Goal: Information Seeking & Learning: Learn about a topic

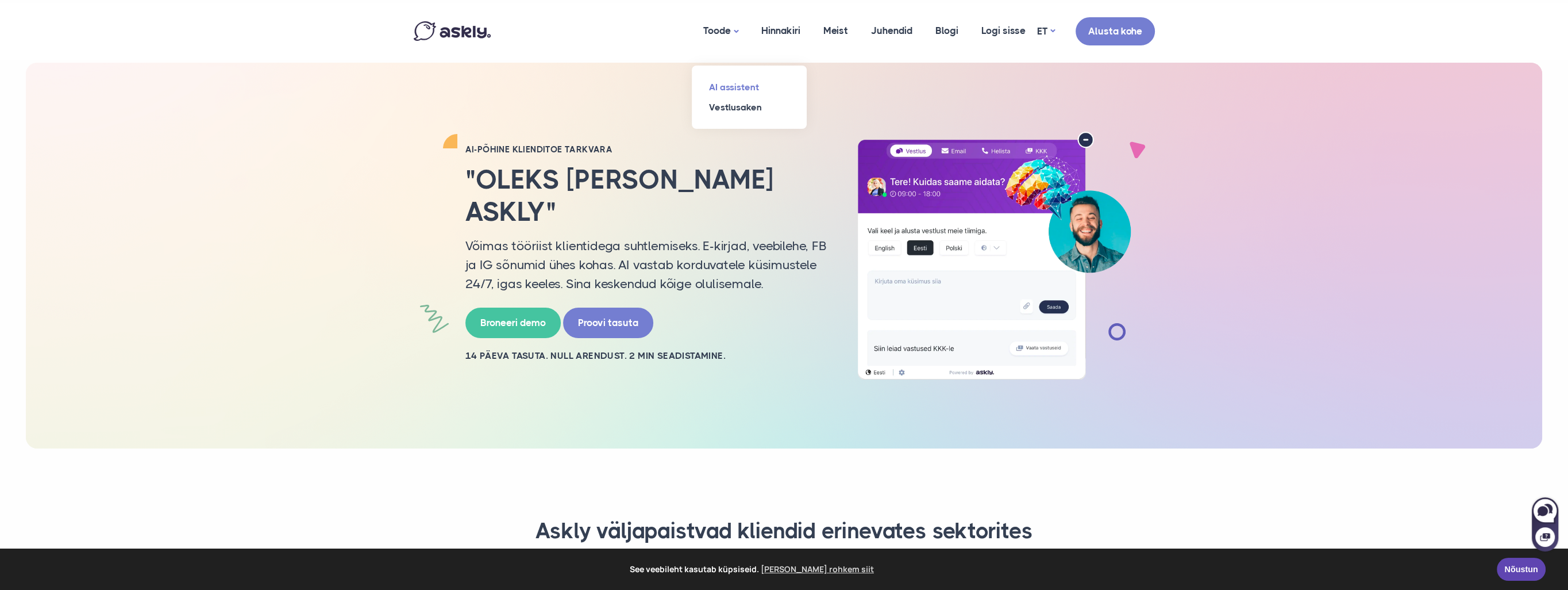
click at [728, 81] on link "AI assistent" at bounding box center [749, 87] width 115 height 20
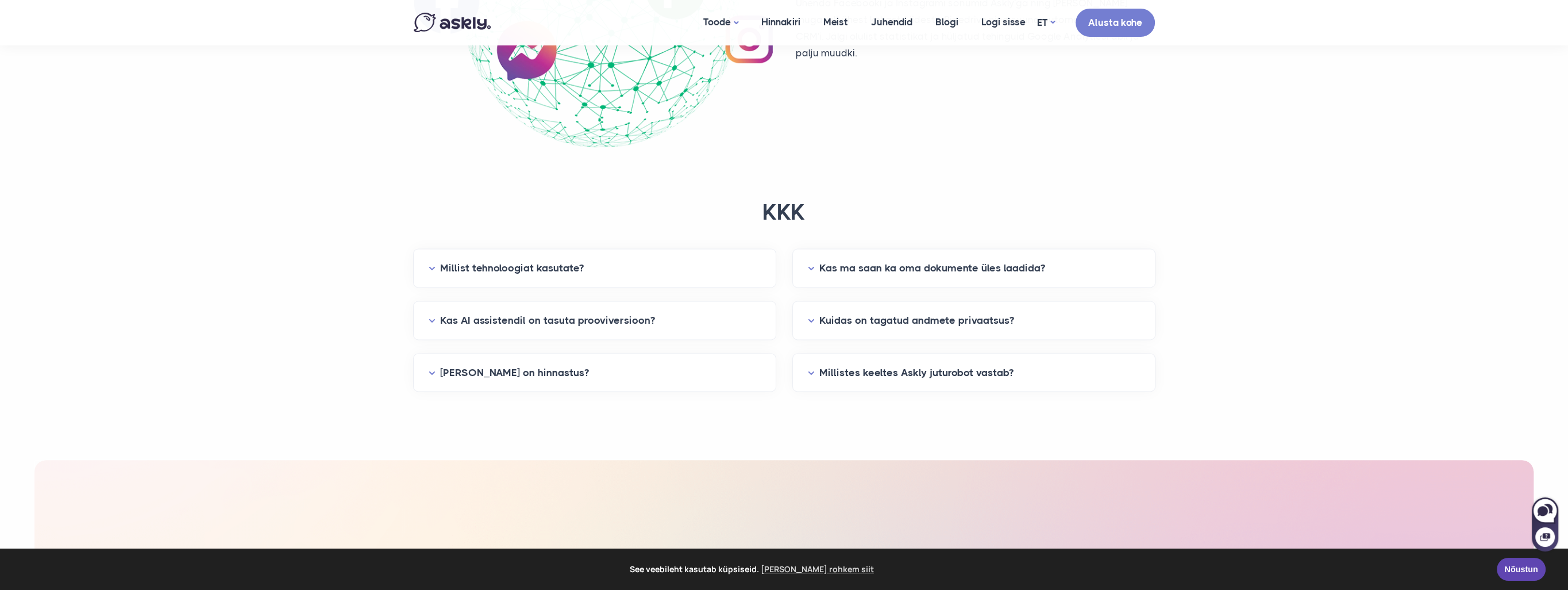
scroll to position [2758, 0]
click at [728, 92] on link "Vestlusaken" at bounding box center [749, 93] width 115 height 20
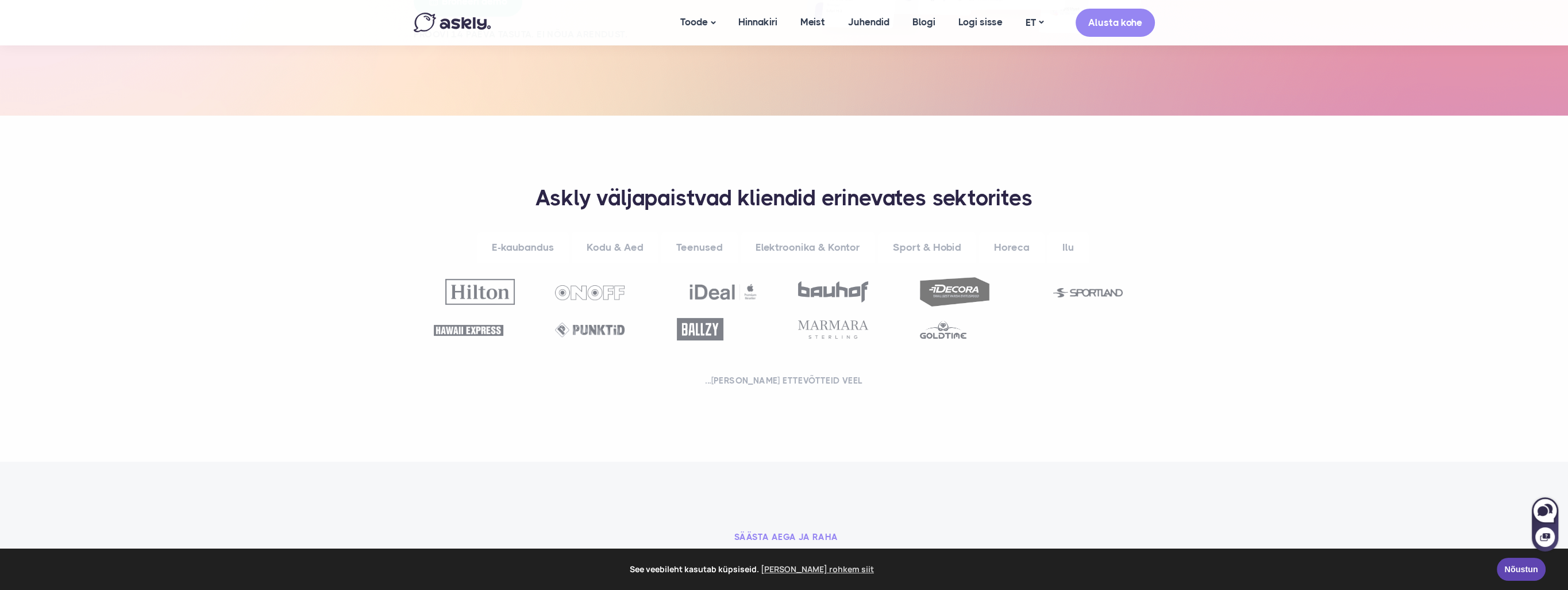
scroll to position [287, 0]
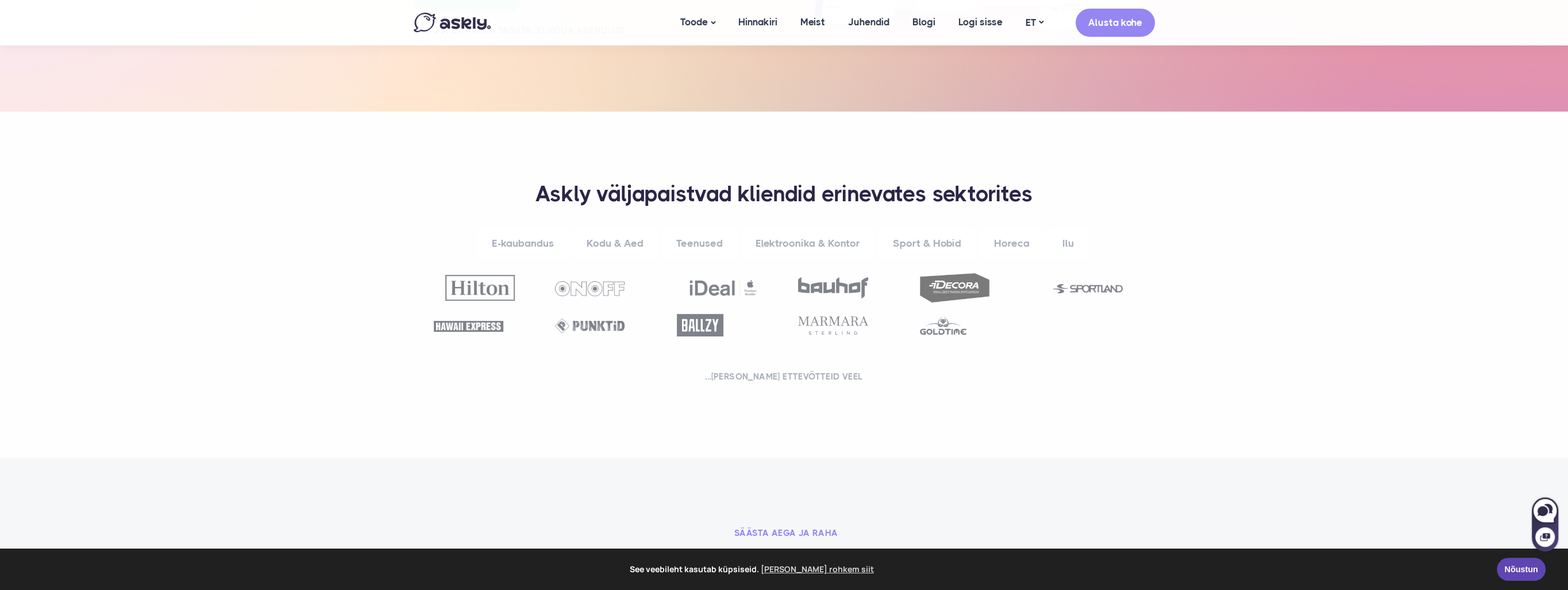
click at [1152, 184] on div "**********" at bounding box center [784, 284] width 752 height 208
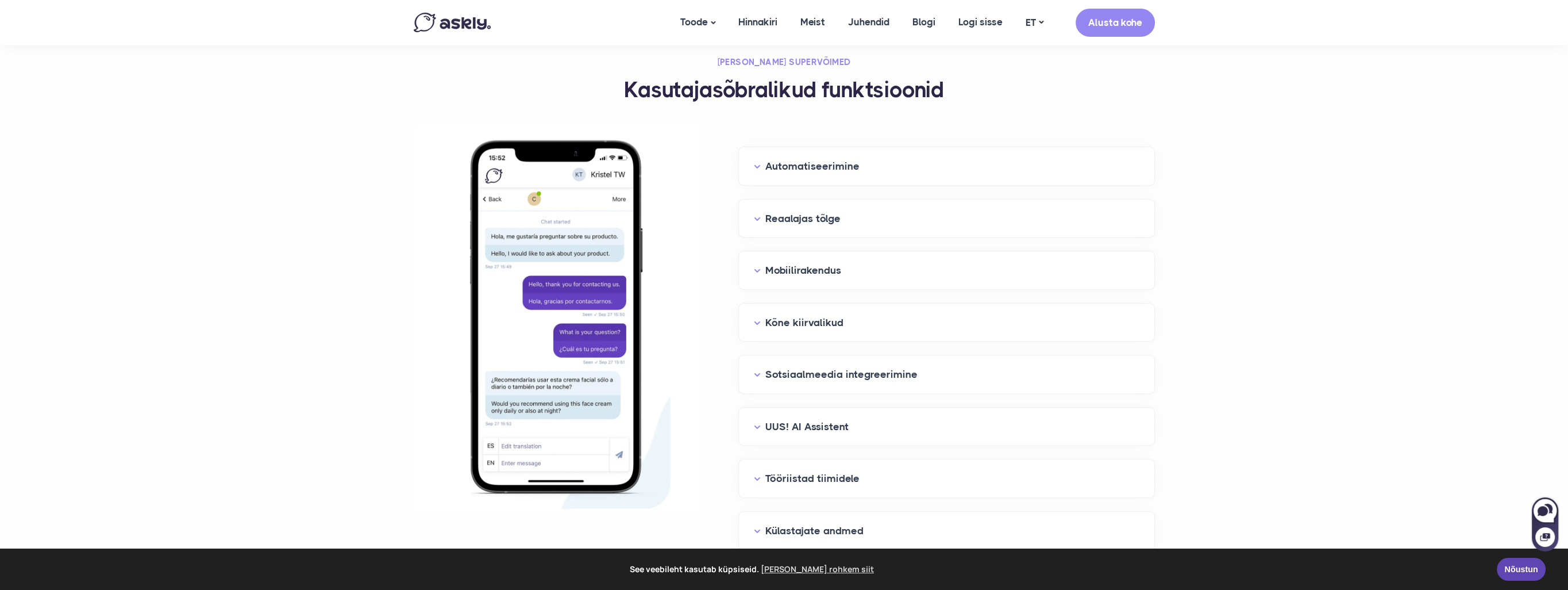
scroll to position [1149, 0]
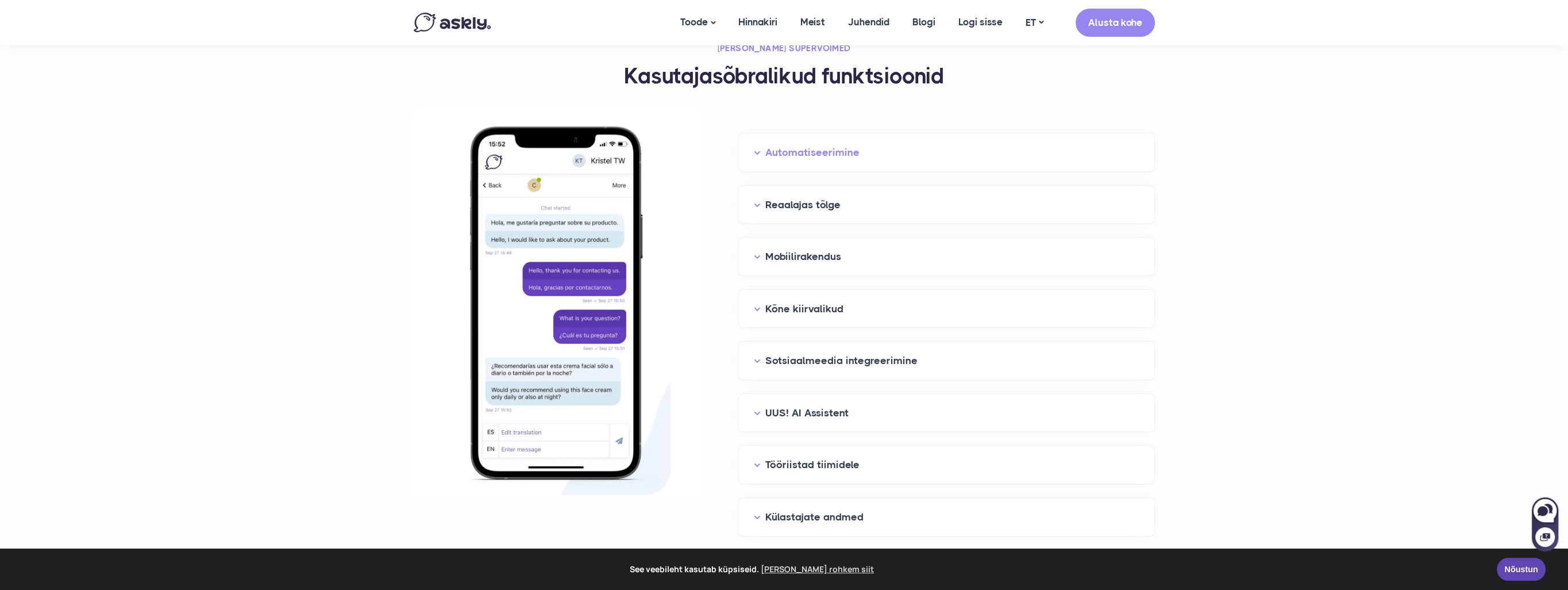
click at [817, 152] on button "Automatiseerimine" at bounding box center [946, 153] width 385 height 18
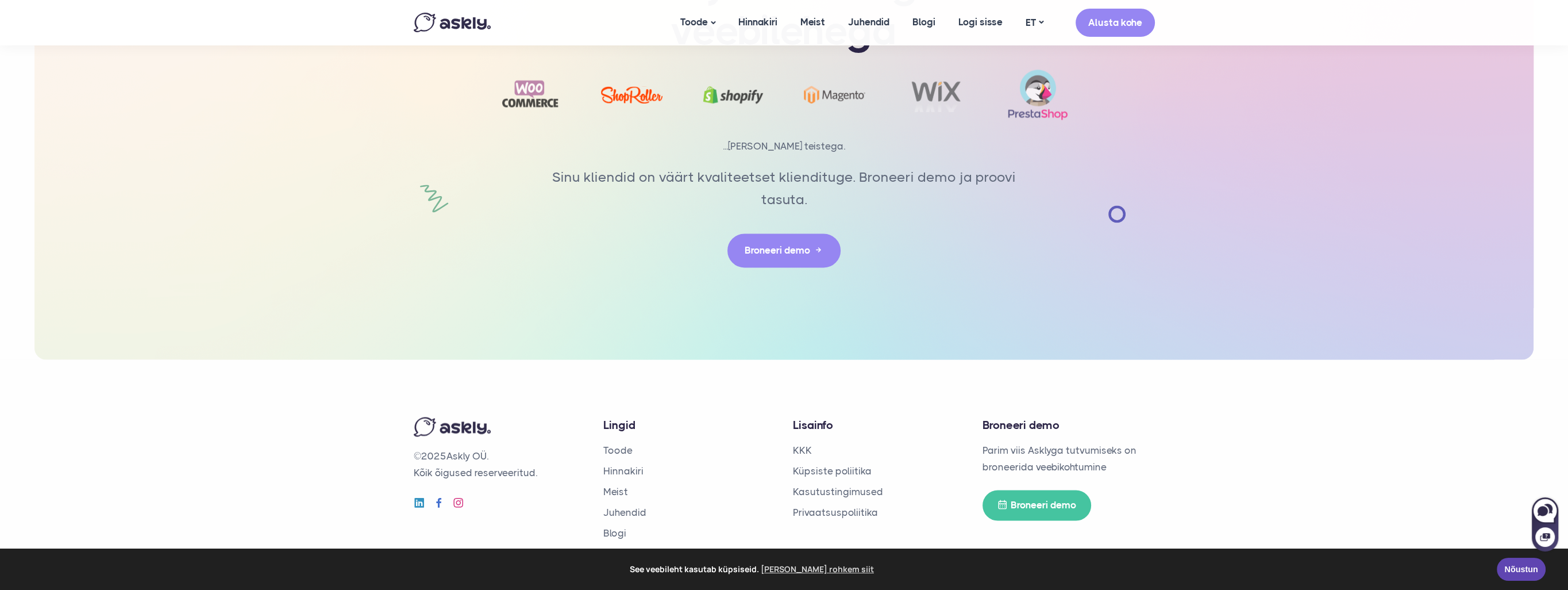
scroll to position [2964, 0]
